Goal: Navigation & Orientation: Find specific page/section

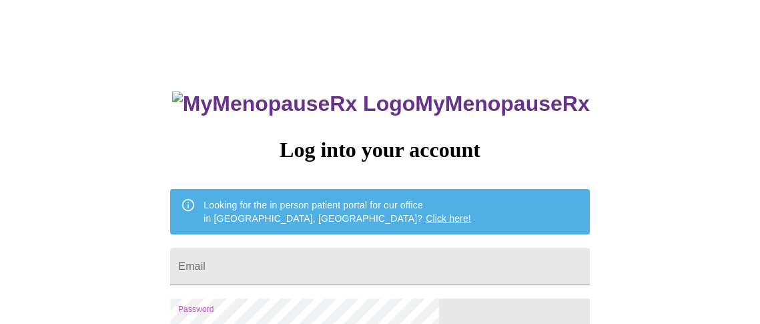
scroll to position [134, 0]
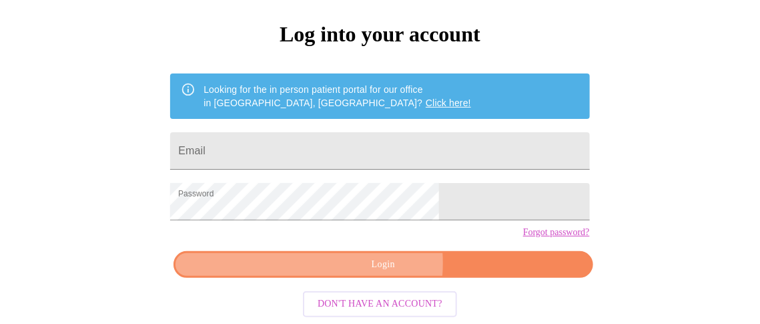
click at [360, 268] on span "Login" at bounding box center [383, 264] width 389 height 17
click at [389, 262] on span "Login" at bounding box center [383, 264] width 389 height 17
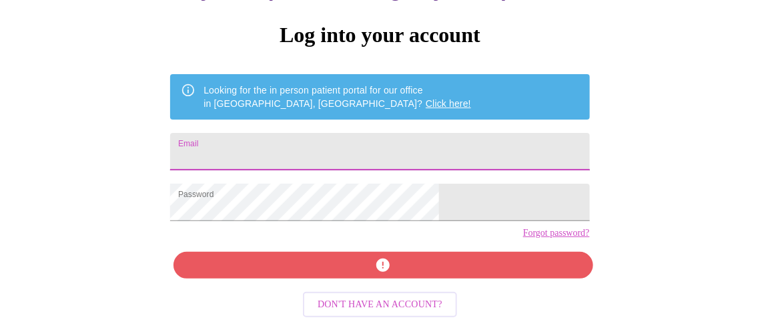
click at [296, 133] on input "Email" at bounding box center [379, 151] width 419 height 37
type input "[EMAIL_ADDRESS][DOMAIN_NAME]"
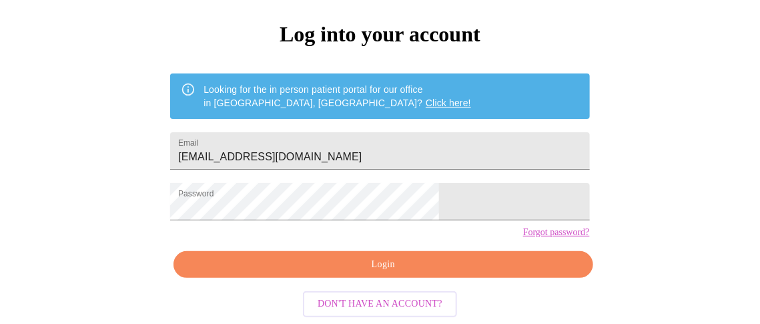
click at [218, 194] on div "MyMenopauseRx Log into your account Looking for the in person patient portal fo…" at bounding box center [380, 84] width 750 height 389
click at [369, 269] on span "Login" at bounding box center [383, 264] width 389 height 17
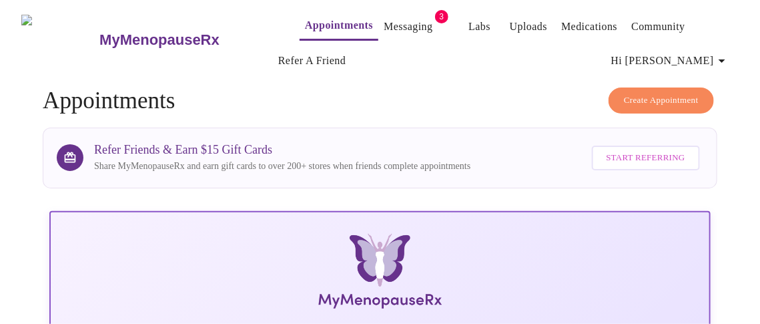
click at [384, 22] on link "Messaging" at bounding box center [408, 26] width 49 height 19
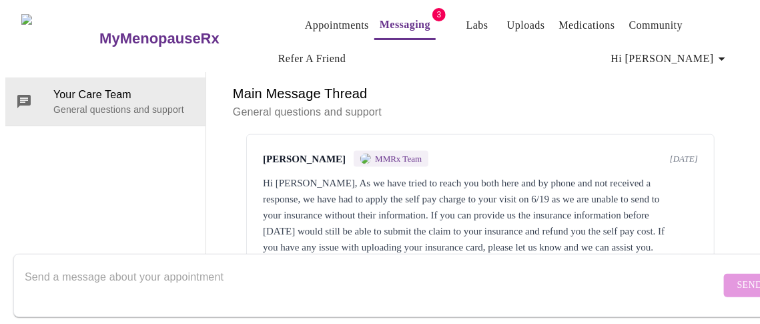
click at [324, 21] on link "Appointments" at bounding box center [337, 25] width 64 height 19
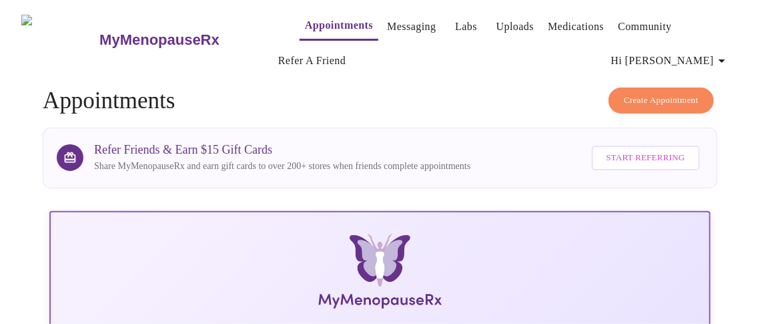
click at [548, 19] on link "Medications" at bounding box center [576, 26] width 56 height 19
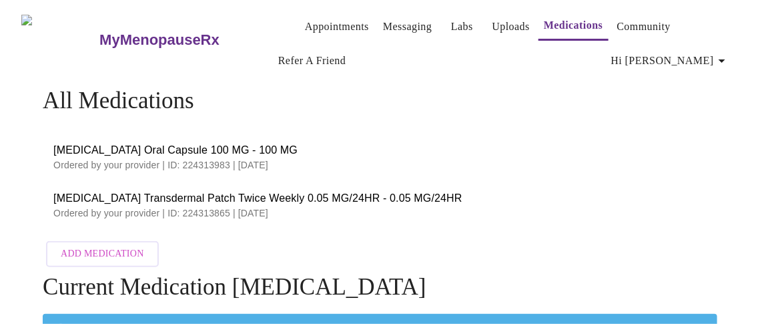
click at [451, 22] on link "Labs" at bounding box center [462, 26] width 22 height 19
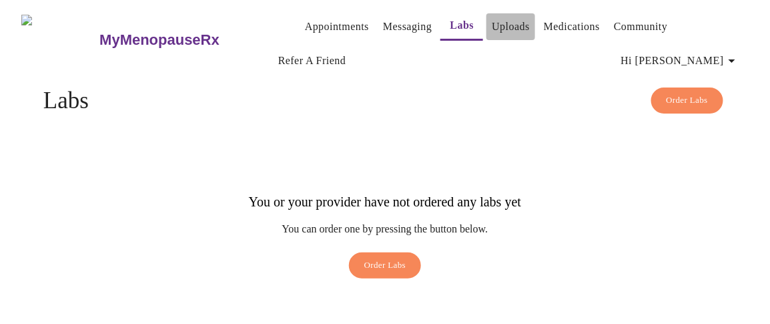
click at [492, 22] on link "Uploads" at bounding box center [511, 26] width 38 height 19
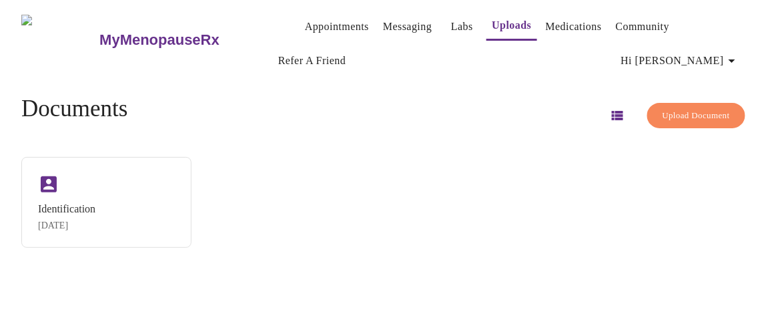
click at [546, 21] on link "Medications" at bounding box center [574, 26] width 56 height 19
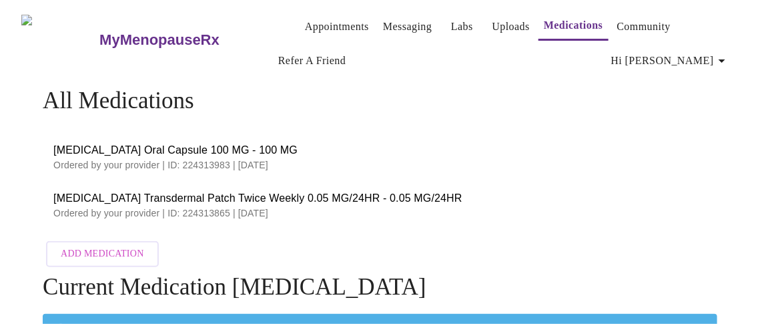
click at [134, 144] on span "[MEDICAL_DATA] Oral Capsule 100 MG - 100 MG" at bounding box center [380, 150] width 654 height 16
click at [138, 206] on p "Ordered by your provider | ID: 224313865 | [DATE]" at bounding box center [380, 212] width 654 height 13
click at [308, 20] on link "Appointments" at bounding box center [337, 26] width 64 height 19
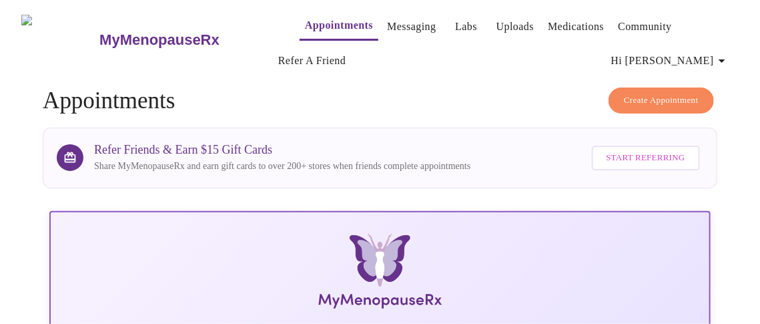
click at [716, 57] on span "Hi [PERSON_NAME]" at bounding box center [671, 60] width 119 height 19
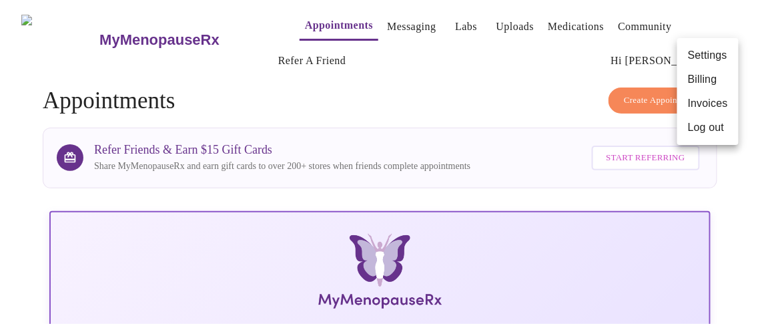
click at [706, 77] on li "Billing" at bounding box center [708, 79] width 61 height 24
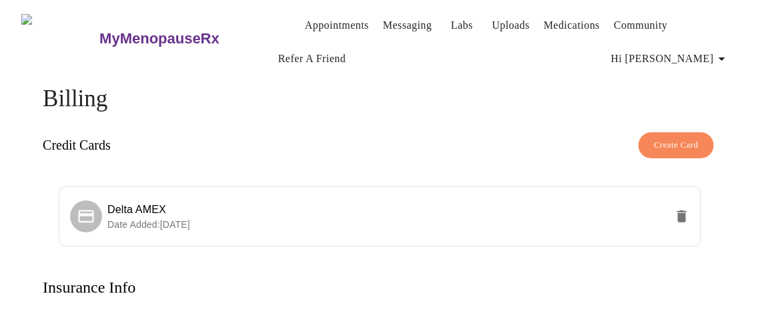
click at [716, 51] on span "Hi [PERSON_NAME]" at bounding box center [671, 58] width 119 height 19
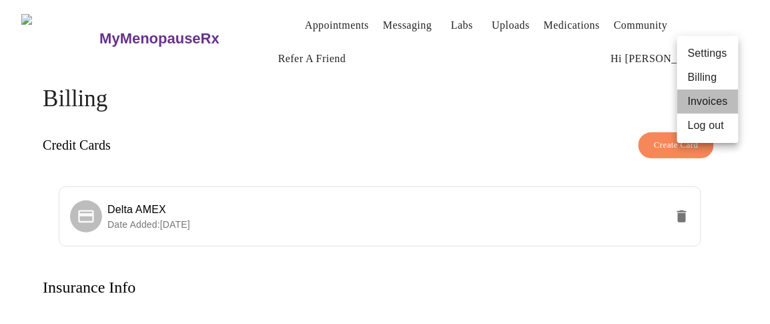
click at [697, 97] on li "Invoices" at bounding box center [708, 101] width 61 height 24
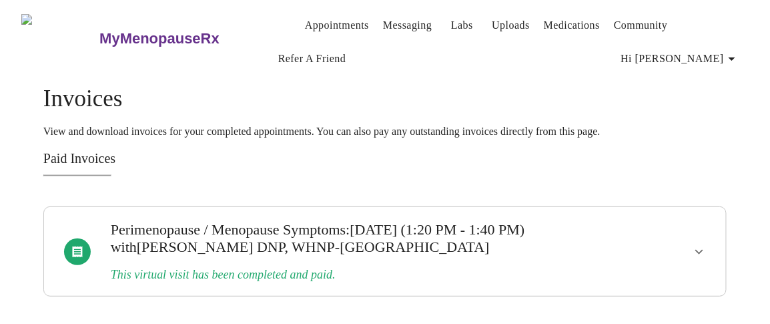
click at [470, 236] on h3 "[MEDICAL_DATA] / Menopause Symptoms : [DATE] (1:20 PM - 1:40 PM) with [PERSON_N…" at bounding box center [352, 238] width 483 height 35
click at [553, 19] on link "Medications" at bounding box center [572, 25] width 56 height 19
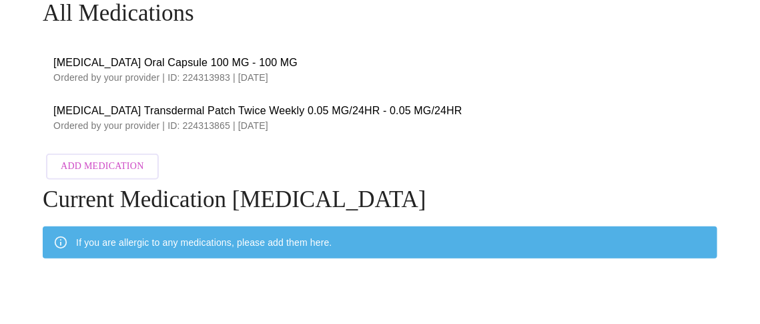
scroll to position [41, 0]
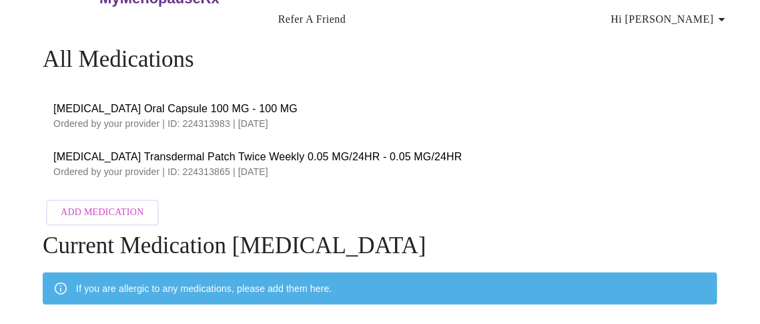
click at [12, 24] on div at bounding box center [6, 162] width 13 height 324
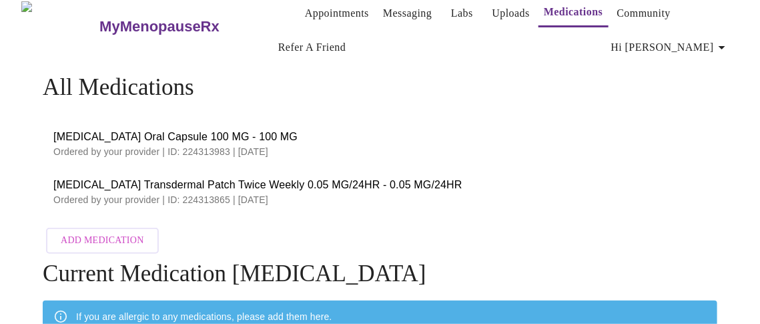
scroll to position [0, 0]
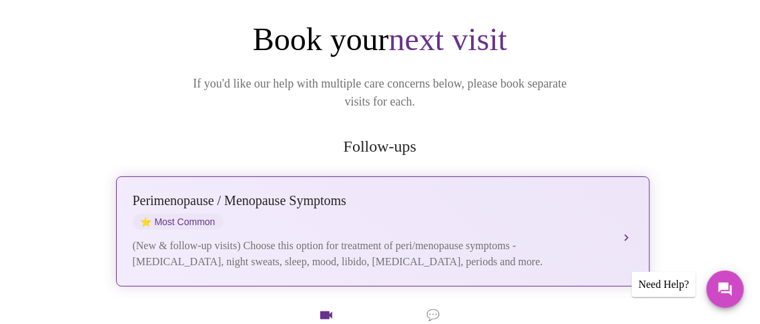
scroll to position [222, 0]
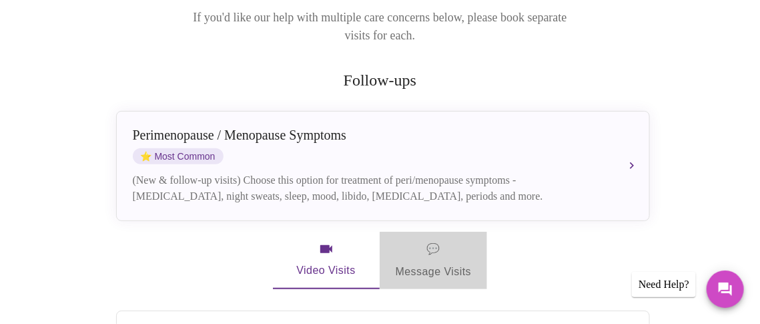
click at [421, 248] on span "💬 Message Visits" at bounding box center [434, 260] width 76 height 41
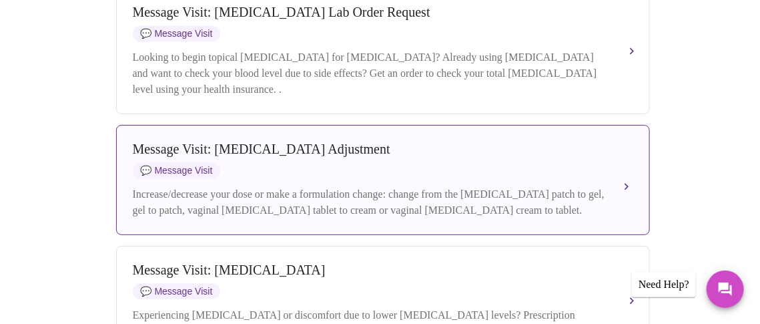
scroll to position [1023, 0]
